Goal: Entertainment & Leisure: Consume media (video, audio)

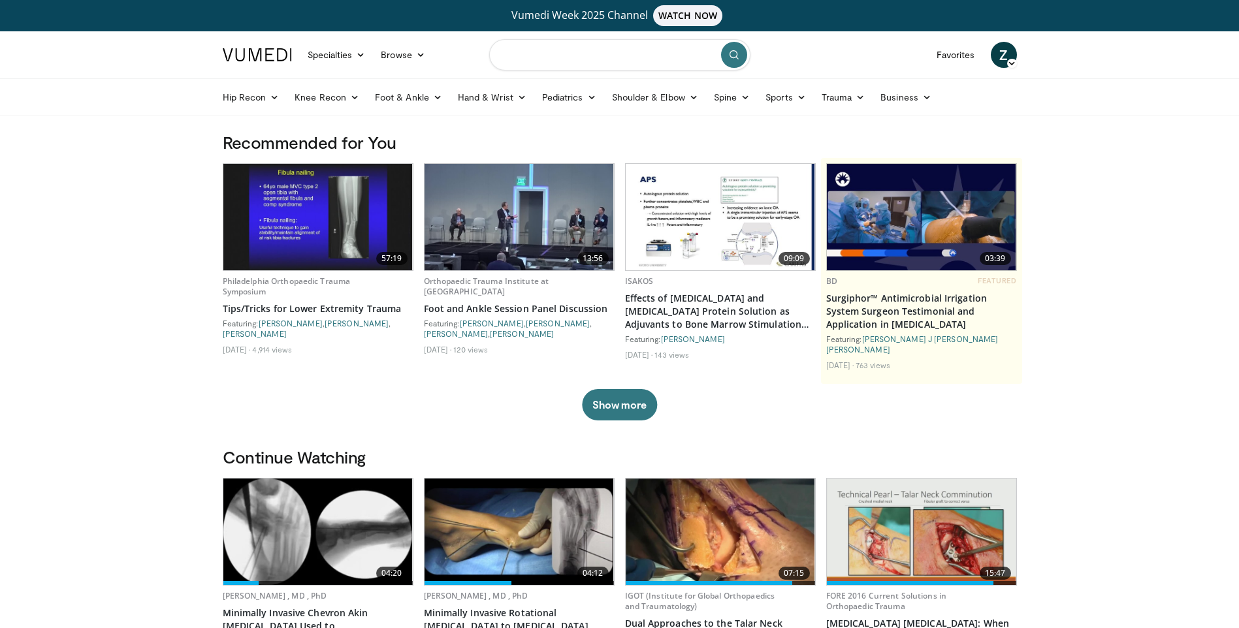
click at [599, 56] on input "Search topics, interventions" at bounding box center [619, 54] width 261 height 31
type input "**********"
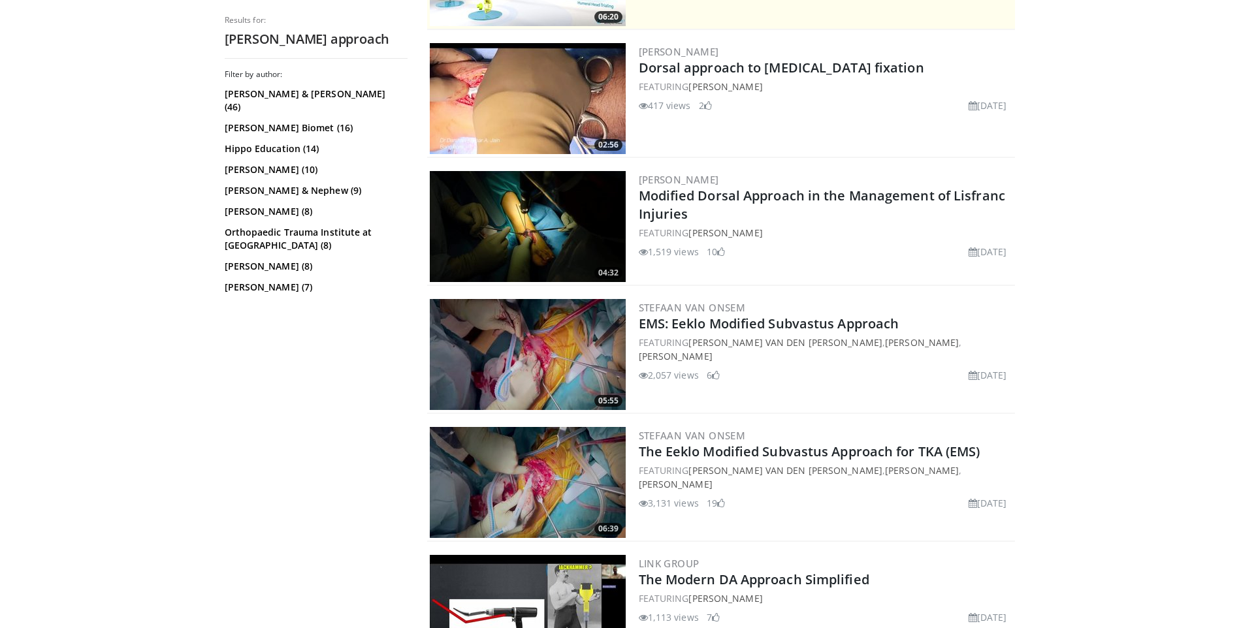
scroll to position [457, 0]
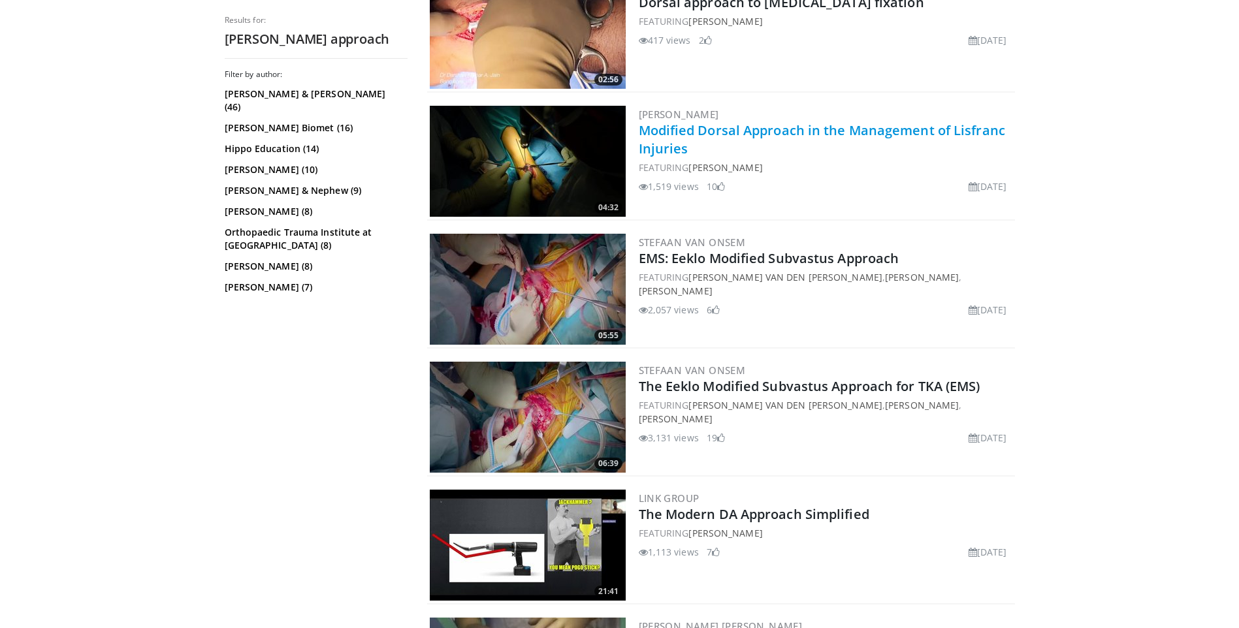
click at [766, 134] on link "Modified Dorsal Approach in the Management of Lisfranc Injuries" at bounding box center [822, 139] width 366 height 36
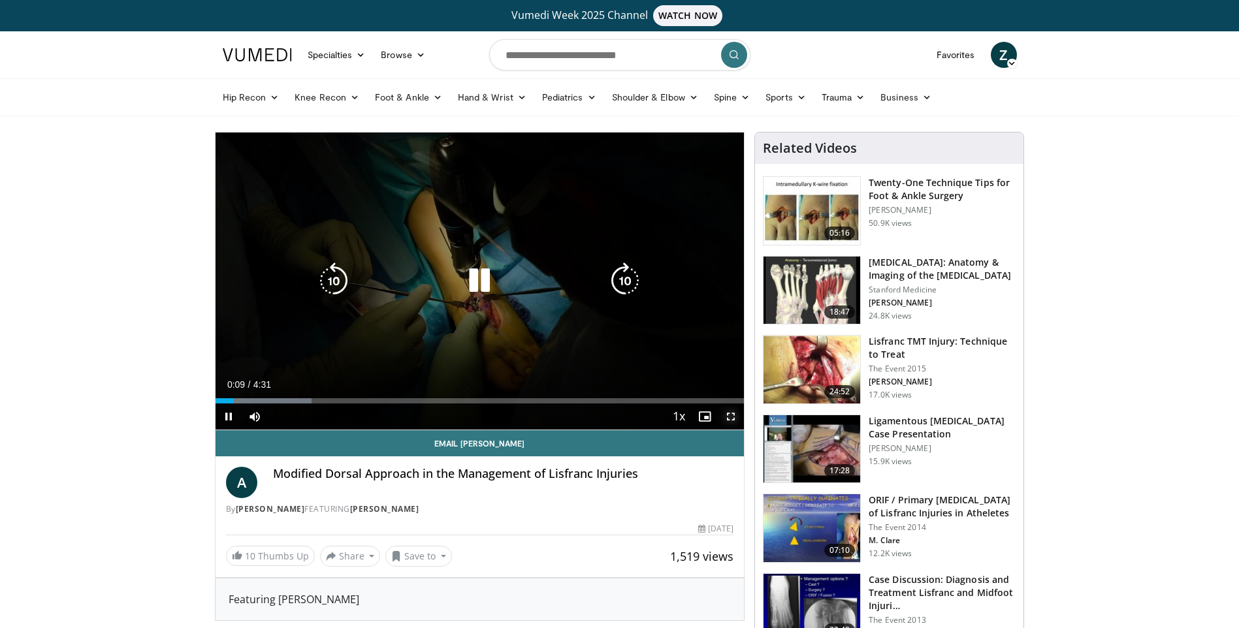
drag, startPoint x: 735, startPoint y: 415, endPoint x: 737, endPoint y: 464, distance: 48.4
click at [734, 415] on span "Video Player" at bounding box center [731, 417] width 26 height 26
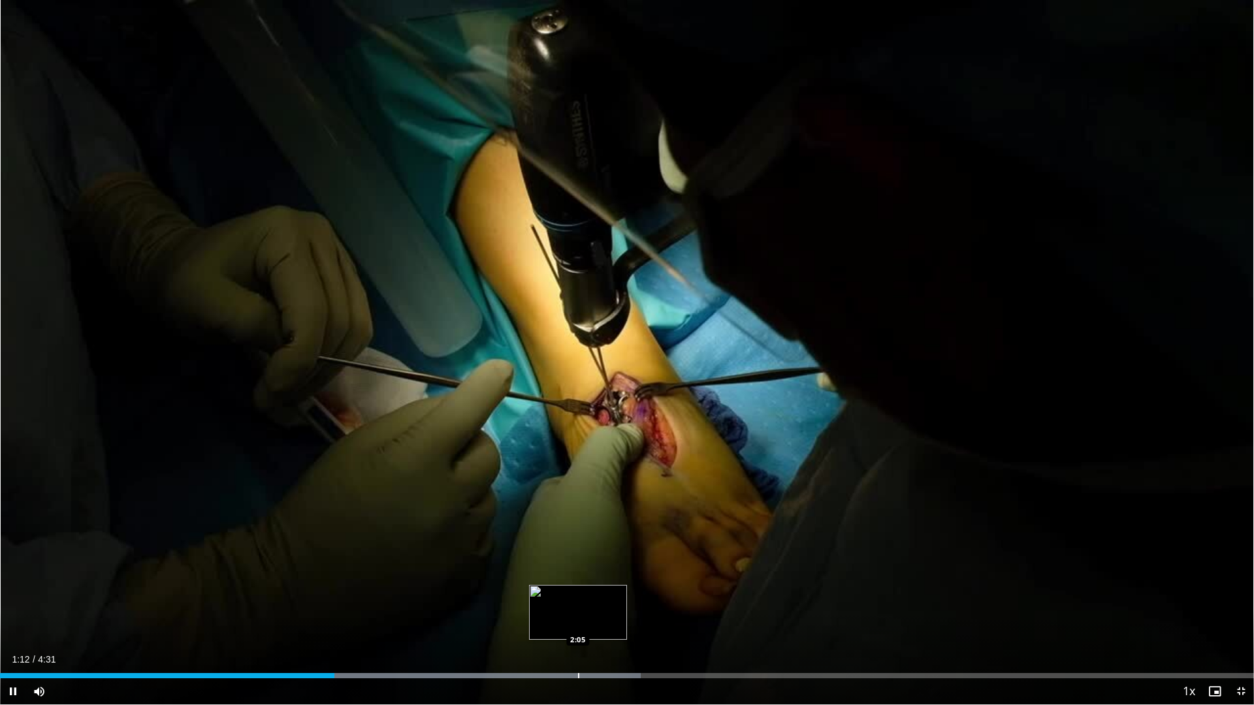
click at [574, 628] on div "Loaded : 51.10% 1:12 2:05" at bounding box center [627, 675] width 1254 height 5
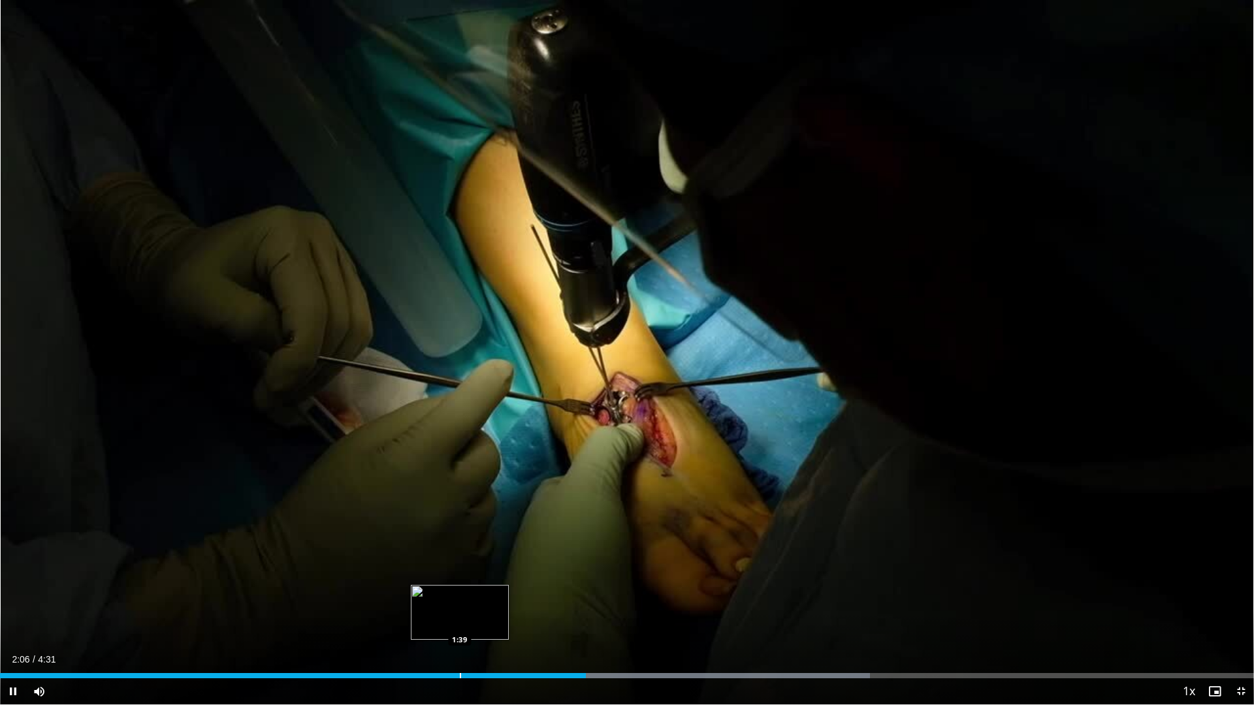
click at [460, 628] on div "Progress Bar" at bounding box center [460, 675] width 1 height 5
click at [306, 628] on div "Loaded : 69.35% 1:44 1:06" at bounding box center [627, 672] width 1254 height 12
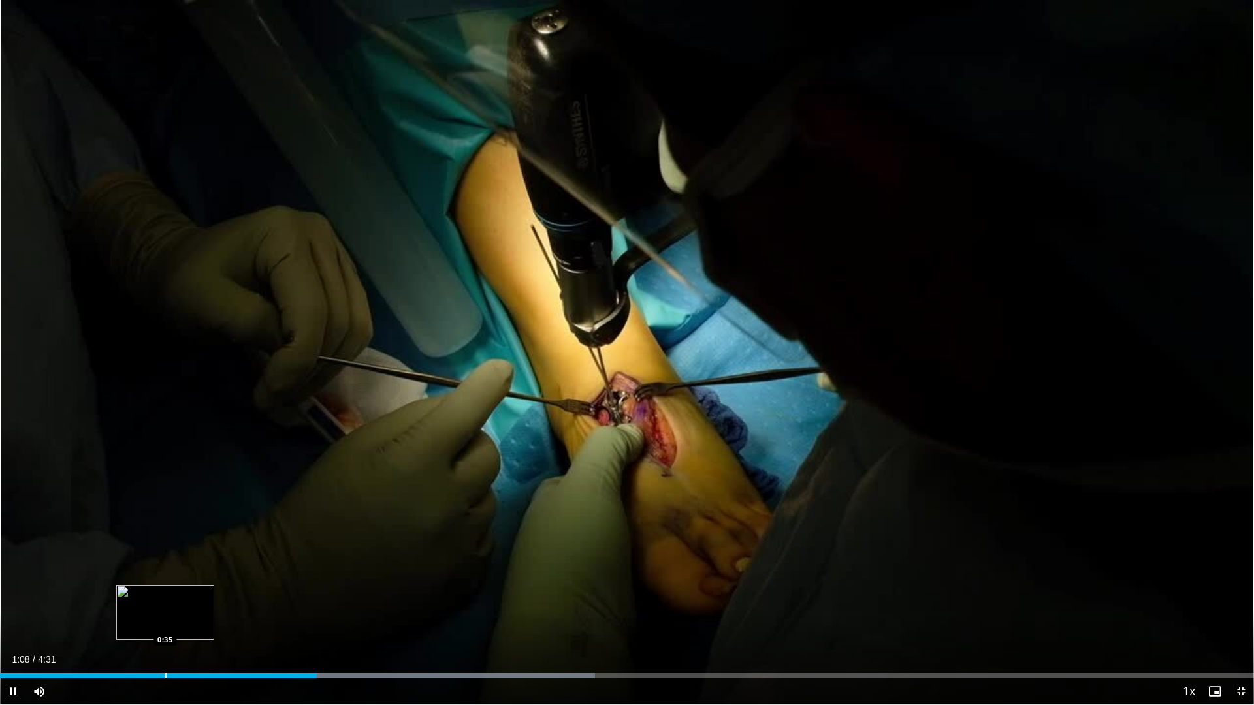
click at [165, 628] on div "Progress Bar" at bounding box center [165, 675] width 1 height 5
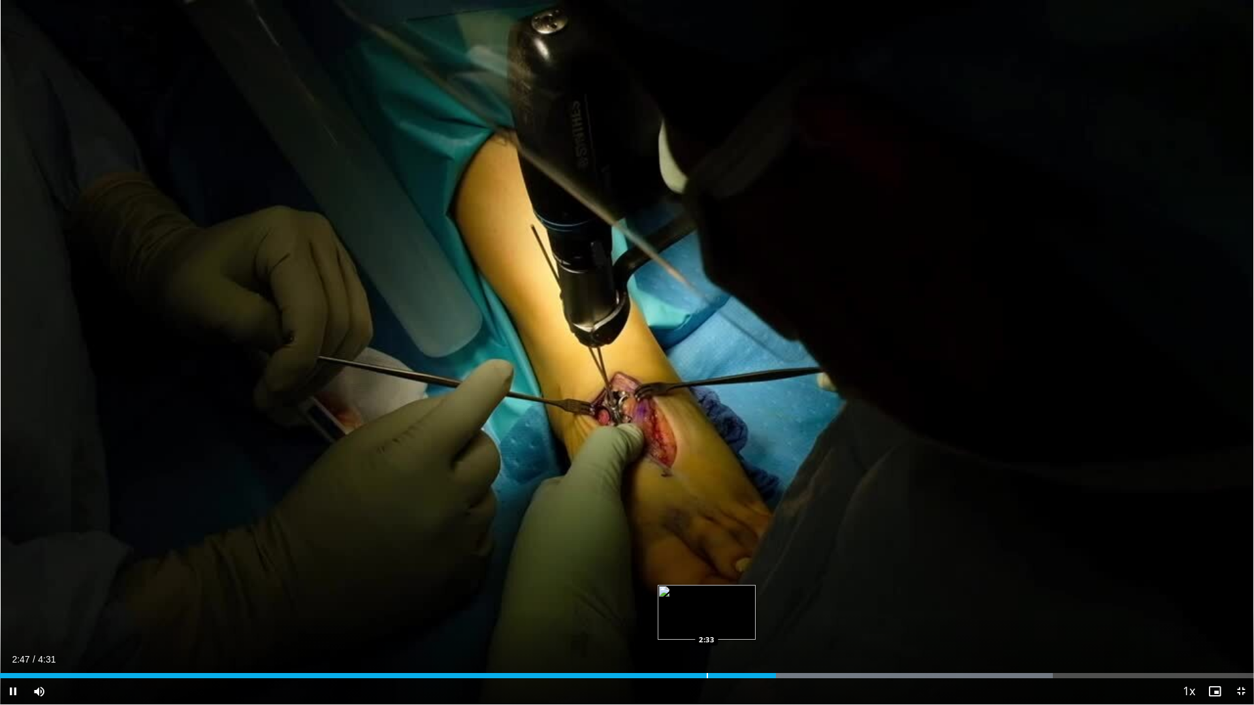
click at [707, 628] on div "Progress Bar" at bounding box center [707, 675] width 1 height 5
click at [575, 628] on div "Loaded : 83.96% 2:36 2:04" at bounding box center [627, 672] width 1254 height 12
